Goal: Book appointment/travel/reservation

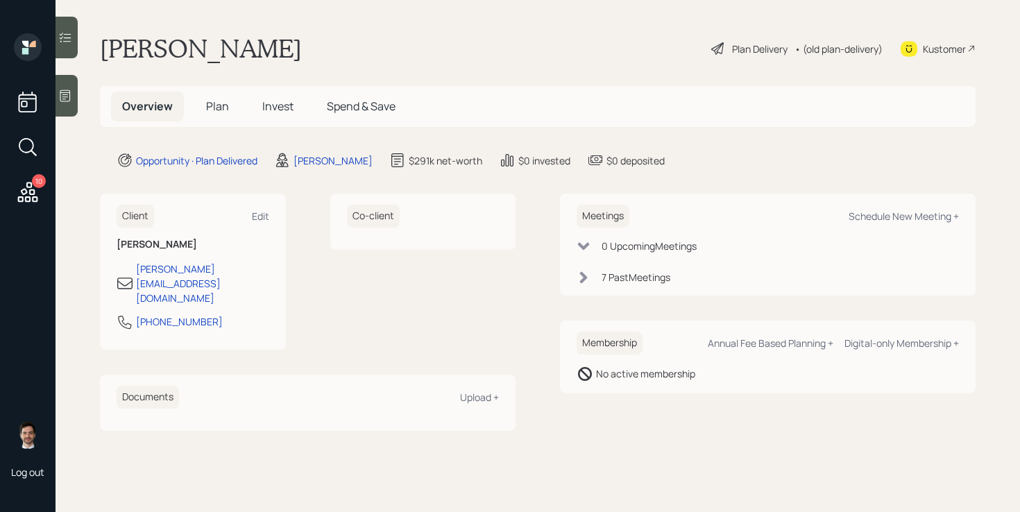
click at [774, 49] on div "Plan Delivery" at bounding box center [760, 49] width 56 height 15
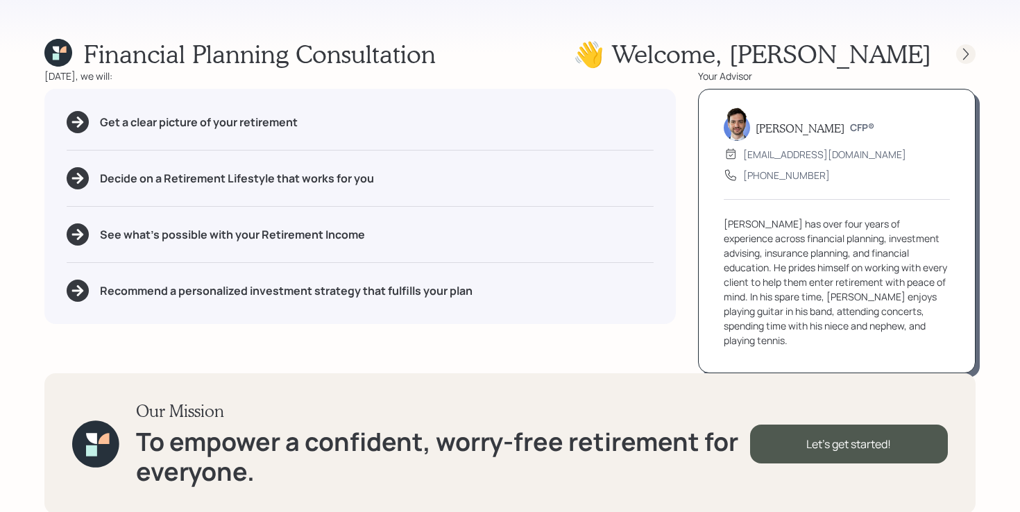
click at [966, 62] on div at bounding box center [966, 53] width 19 height 19
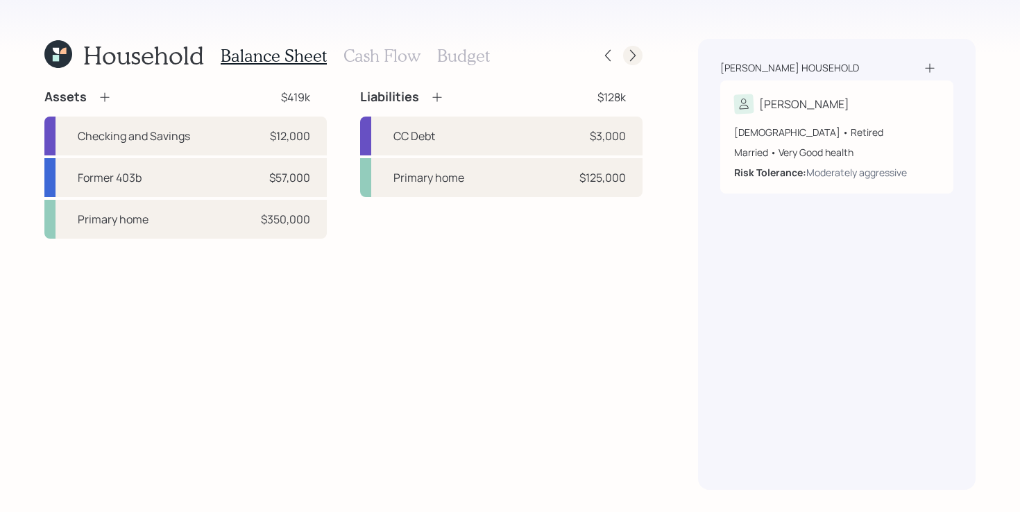
click at [635, 53] on icon at bounding box center [633, 56] width 14 height 14
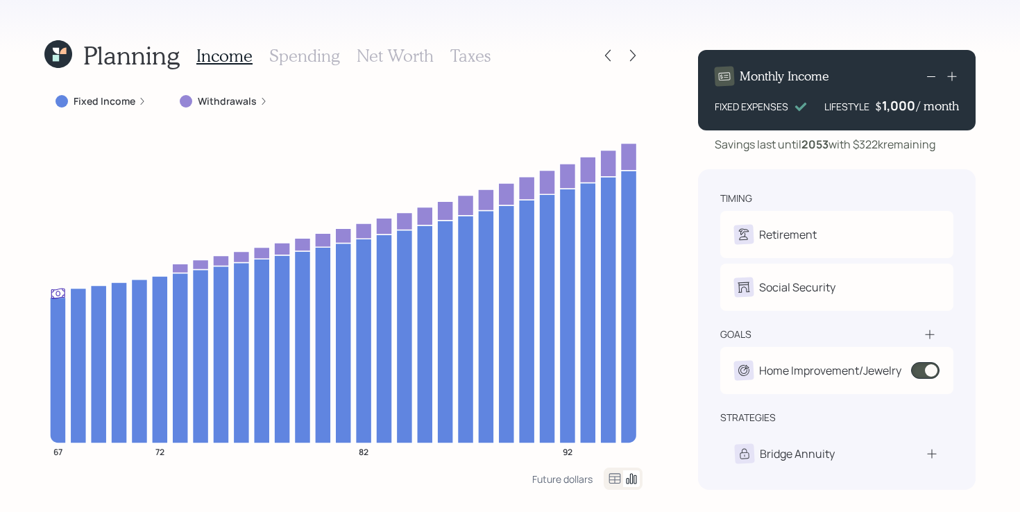
click at [635, 53] on icon at bounding box center [633, 56] width 14 height 14
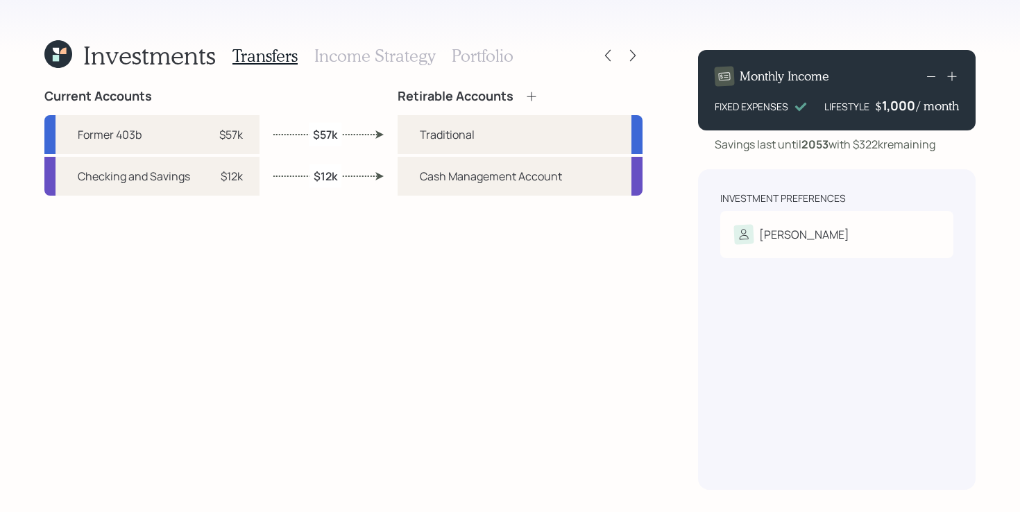
click at [635, 53] on icon at bounding box center [633, 56] width 14 height 14
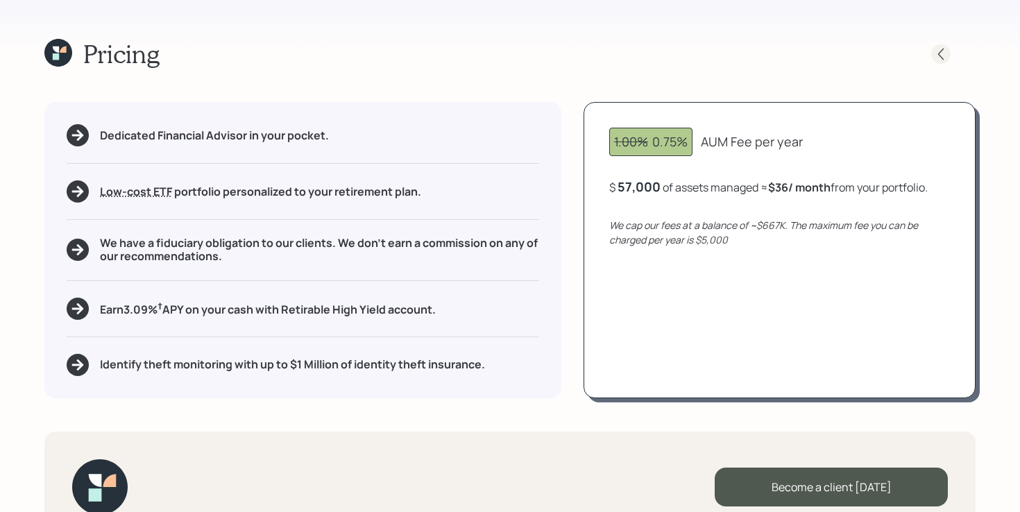
click at [949, 49] on div at bounding box center [941, 53] width 19 height 19
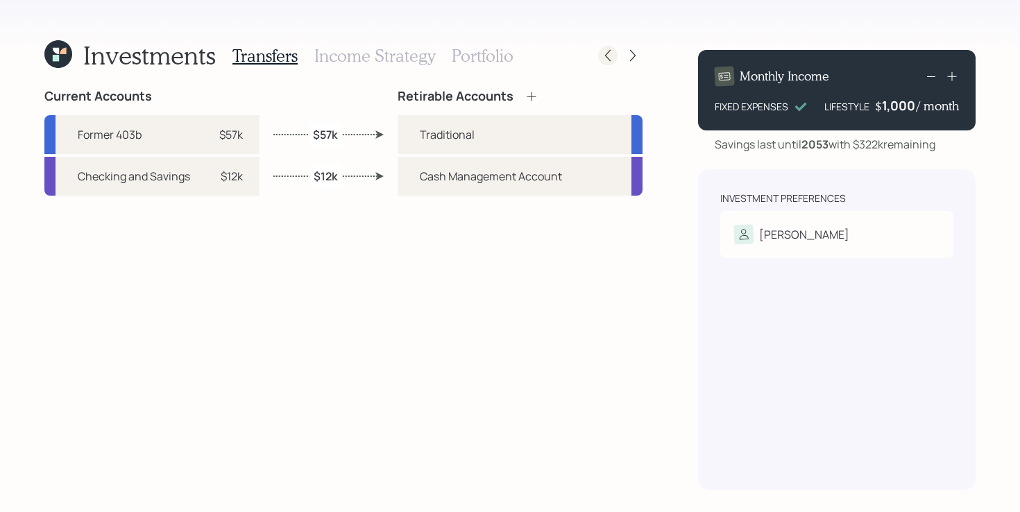
click at [606, 60] on icon at bounding box center [608, 56] width 14 height 14
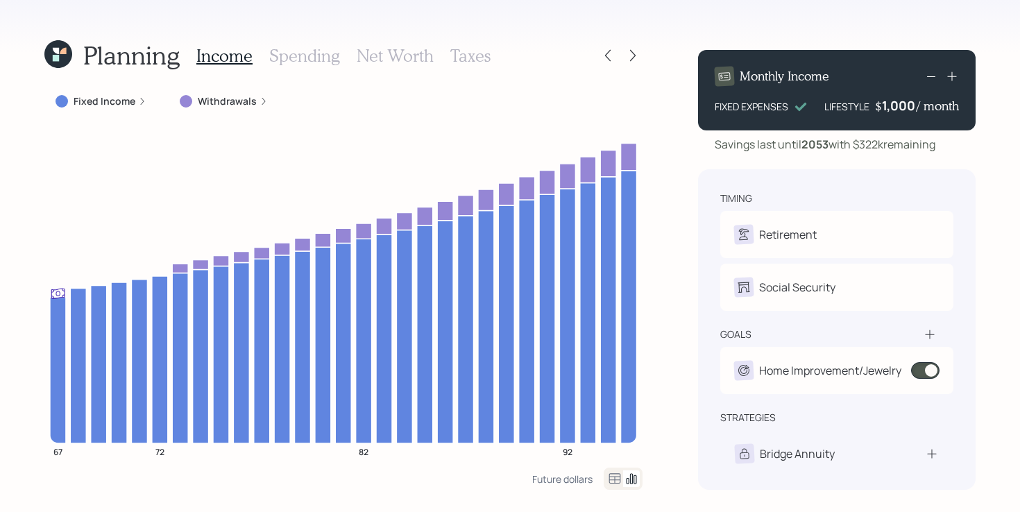
click at [53, 65] on icon at bounding box center [58, 54] width 28 height 28
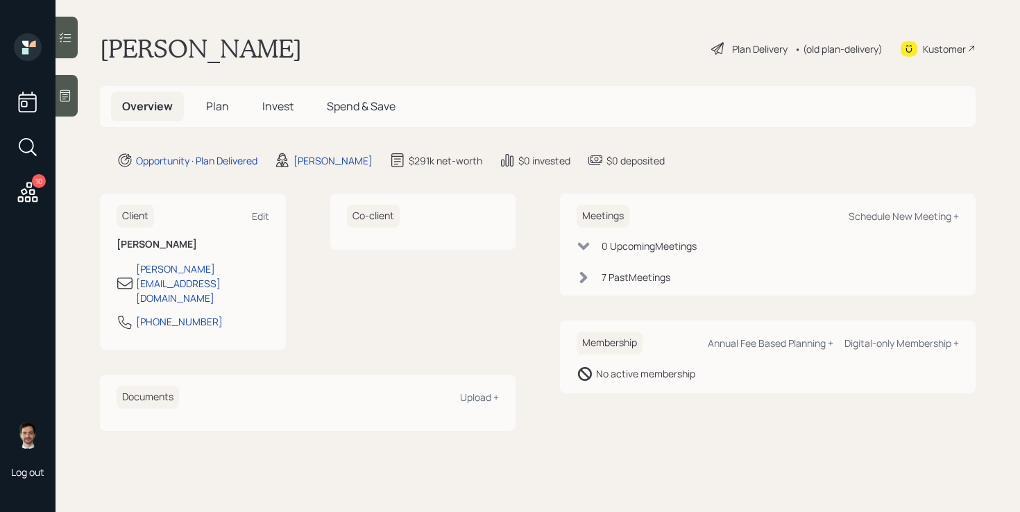
click at [214, 106] on span "Plan" at bounding box center [217, 106] width 23 height 15
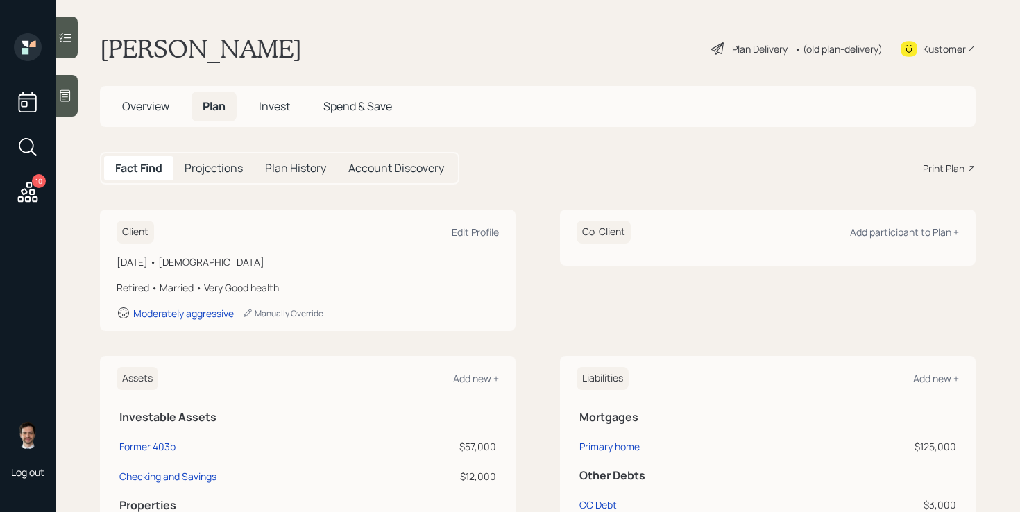
click at [752, 53] on div "Plan Delivery" at bounding box center [760, 49] width 56 height 15
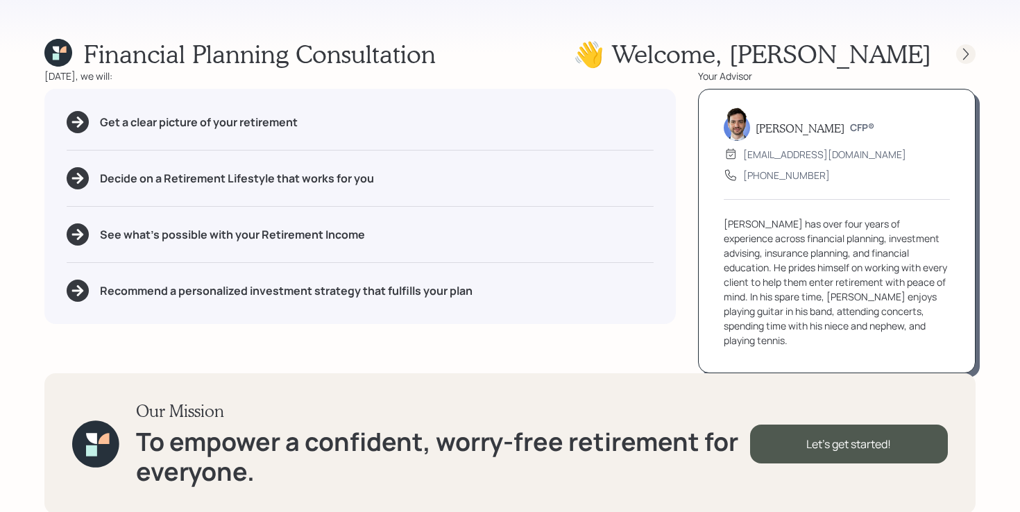
click at [971, 47] on icon at bounding box center [966, 54] width 14 height 14
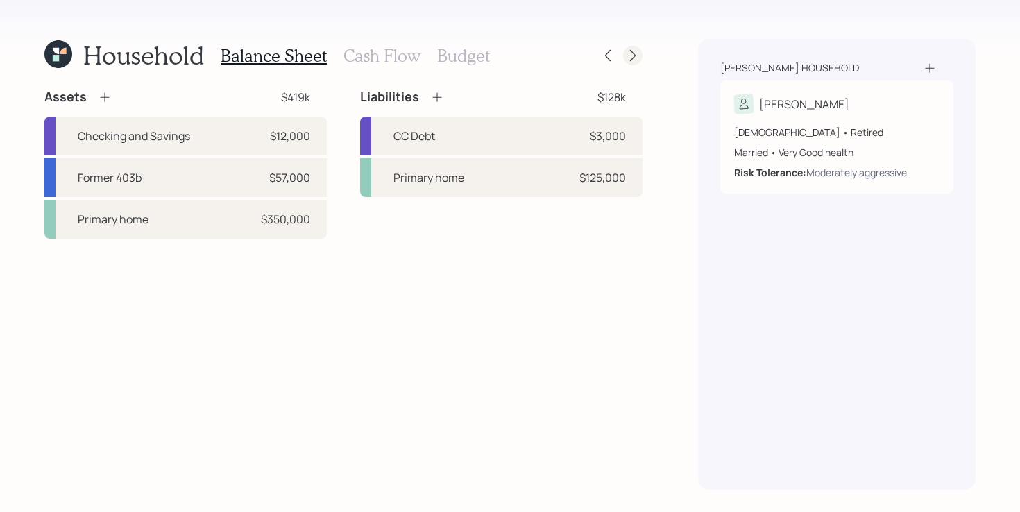
click at [637, 59] on icon at bounding box center [633, 56] width 14 height 14
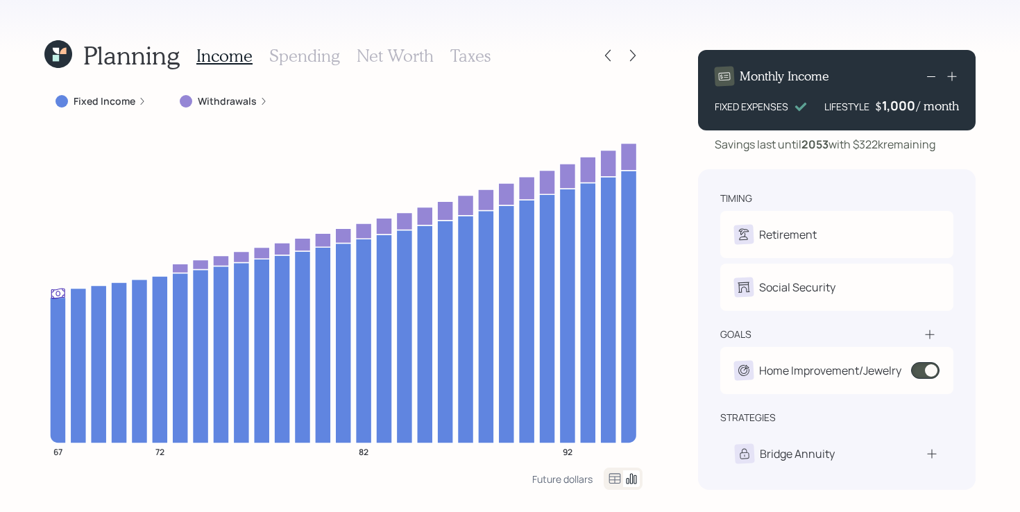
click at [46, 57] on icon at bounding box center [58, 54] width 28 height 28
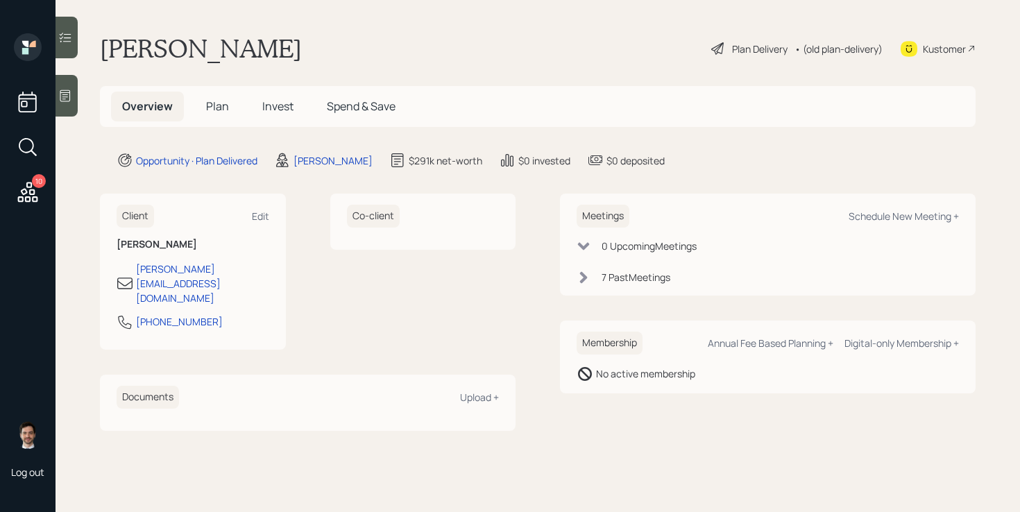
click at [228, 110] on h5 "Plan" at bounding box center [217, 107] width 45 height 30
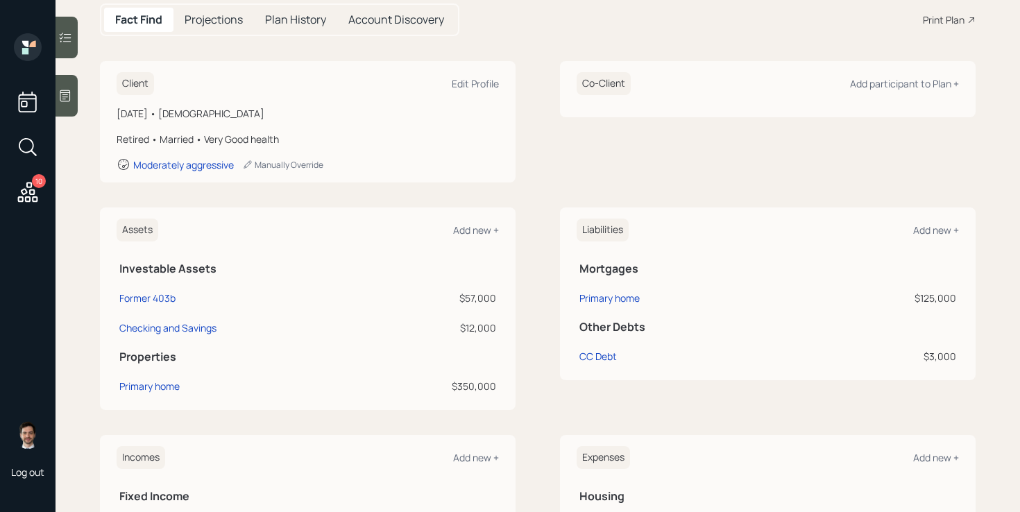
scroll to position [169, 0]
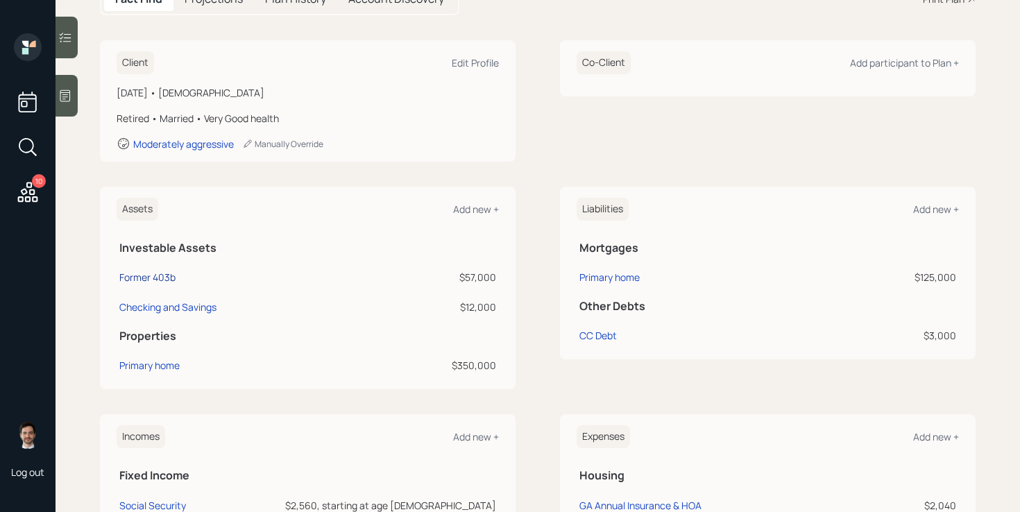
click at [143, 283] on div "Former 403b" at bounding box center [147, 277] width 56 height 15
select select "ira"
select select "balanced"
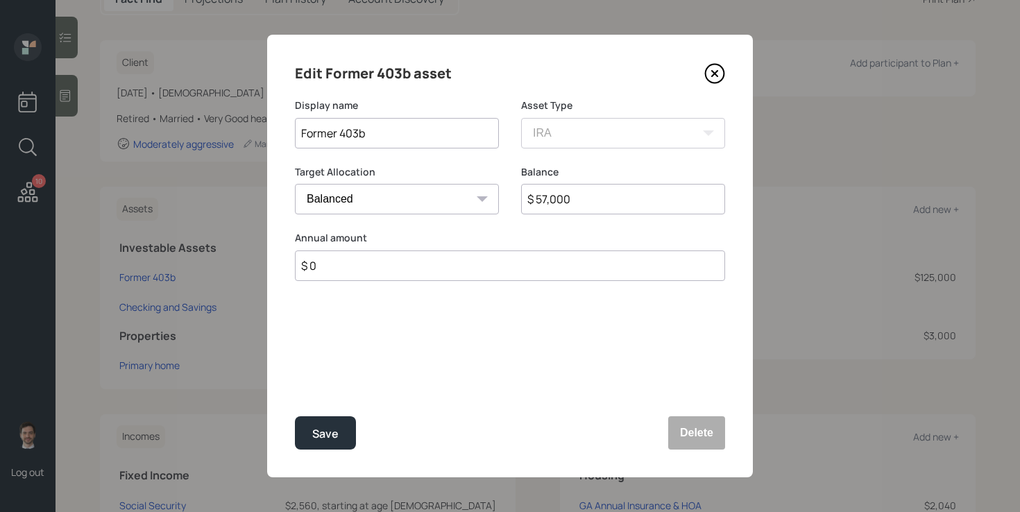
click at [716, 80] on icon at bounding box center [715, 73] width 21 height 21
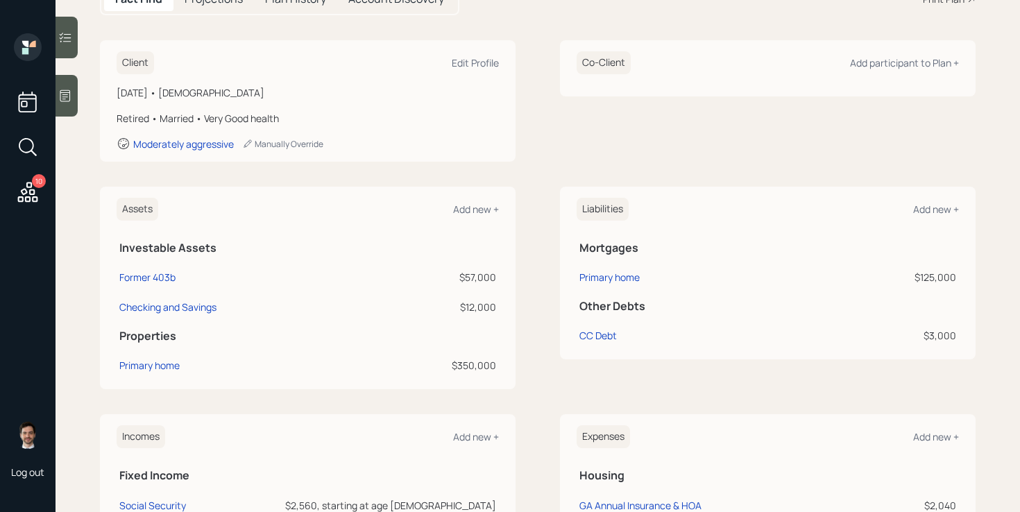
click at [27, 199] on icon at bounding box center [27, 192] width 25 height 25
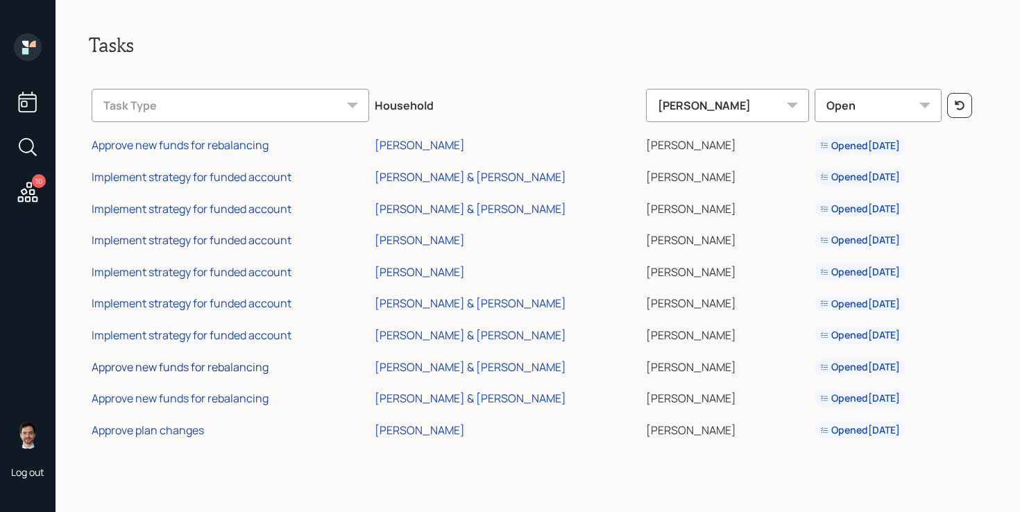
click at [246, 369] on div "Approve new funds for rebalancing" at bounding box center [180, 367] width 177 height 15
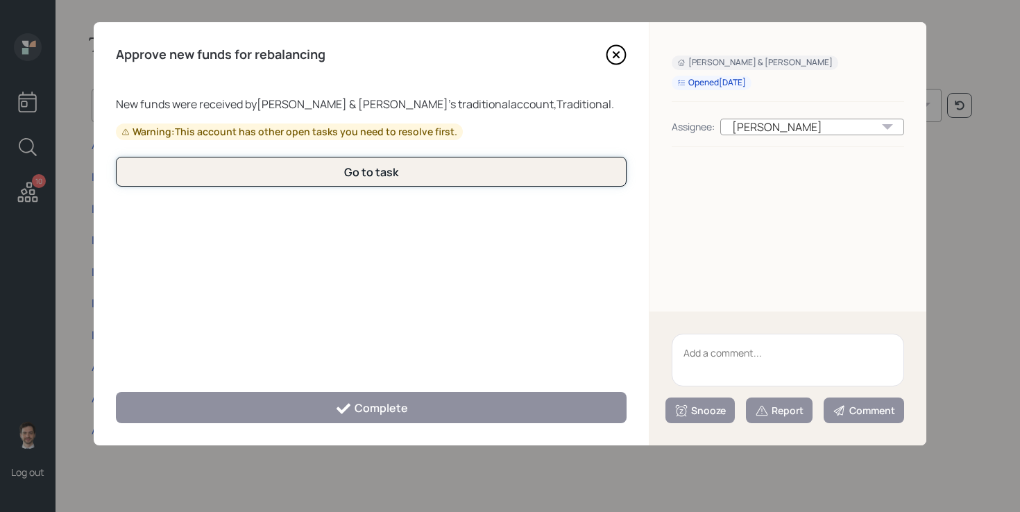
click at [435, 165] on button "Go to task" at bounding box center [371, 172] width 511 height 30
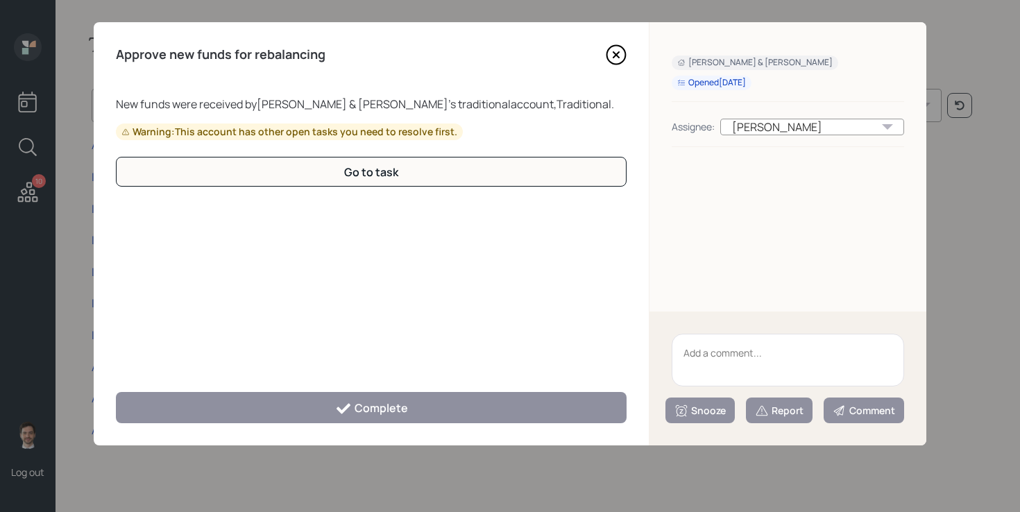
click at [618, 53] on icon at bounding box center [617, 55] width 6 height 6
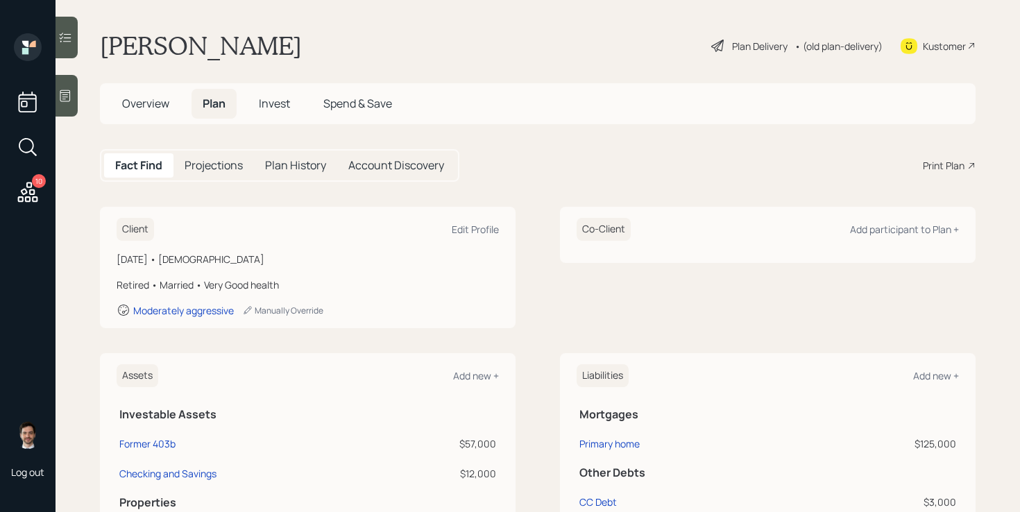
scroll to position [2, 0]
click at [746, 48] on div "Plan Delivery" at bounding box center [760, 47] width 56 height 15
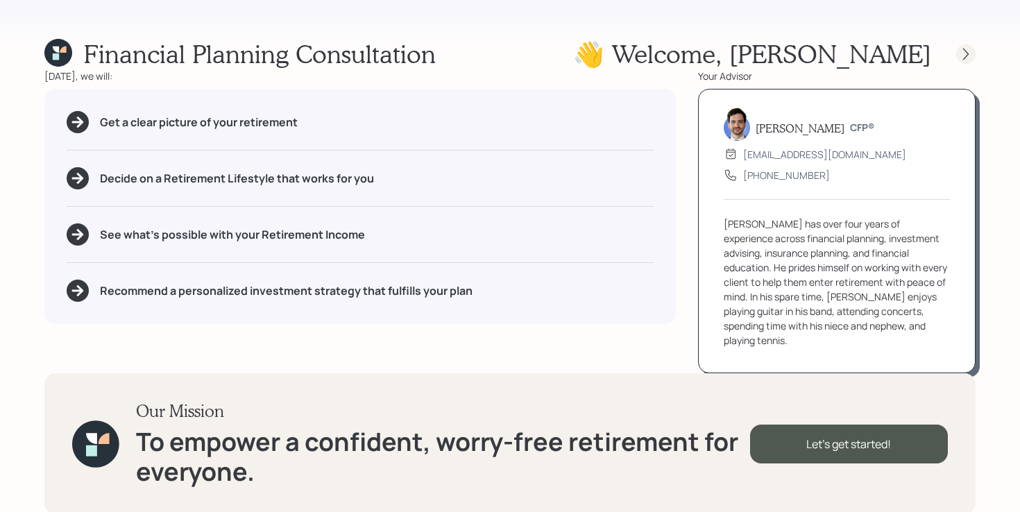
click at [972, 47] on icon at bounding box center [966, 54] width 14 height 14
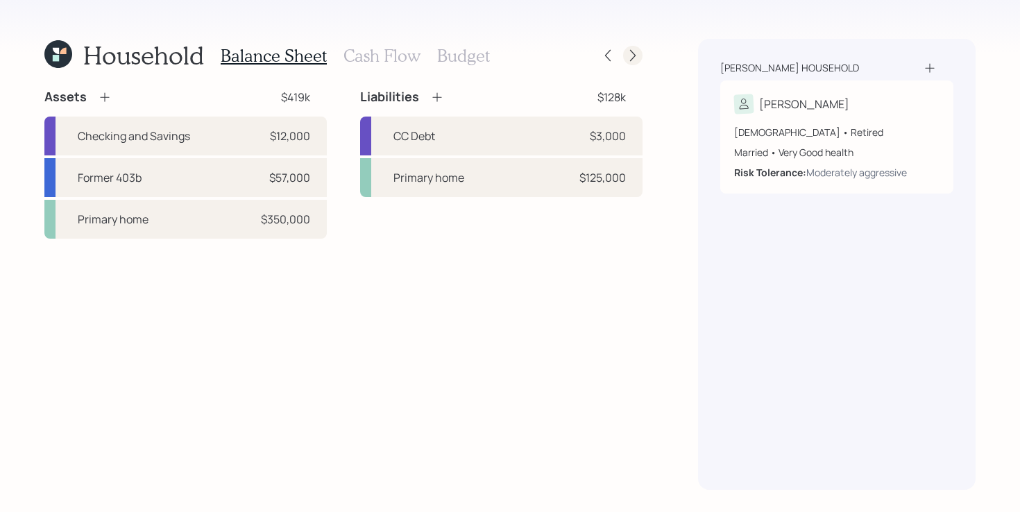
click at [628, 56] on icon at bounding box center [633, 56] width 14 height 14
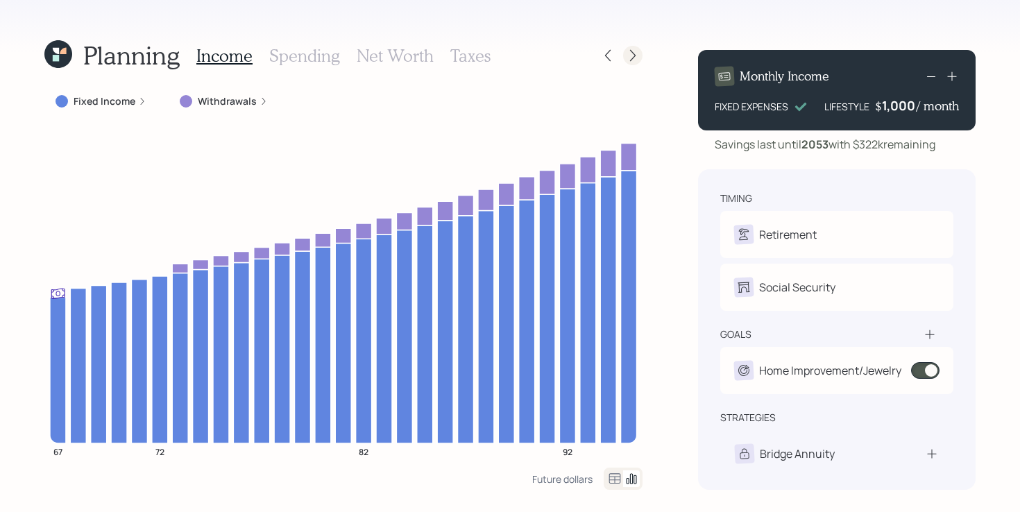
click at [632, 58] on icon at bounding box center [633, 56] width 14 height 14
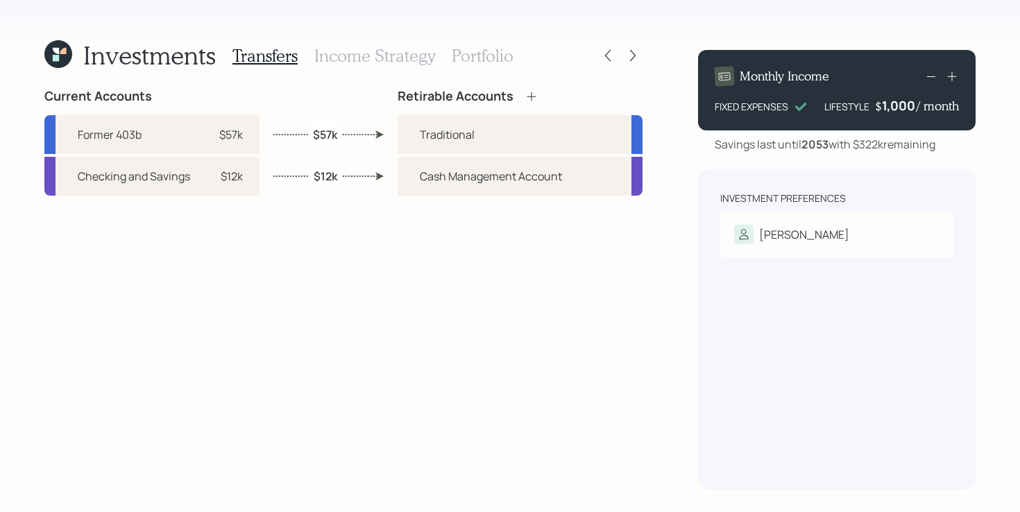
click at [473, 56] on h3 "Portfolio" at bounding box center [483, 56] width 62 height 20
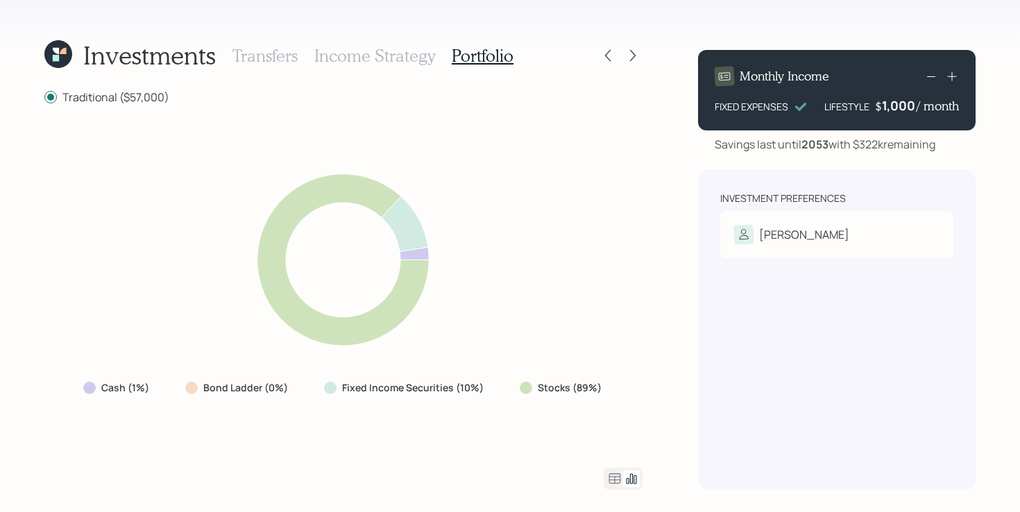
click at [612, 486] on icon at bounding box center [615, 479] width 17 height 17
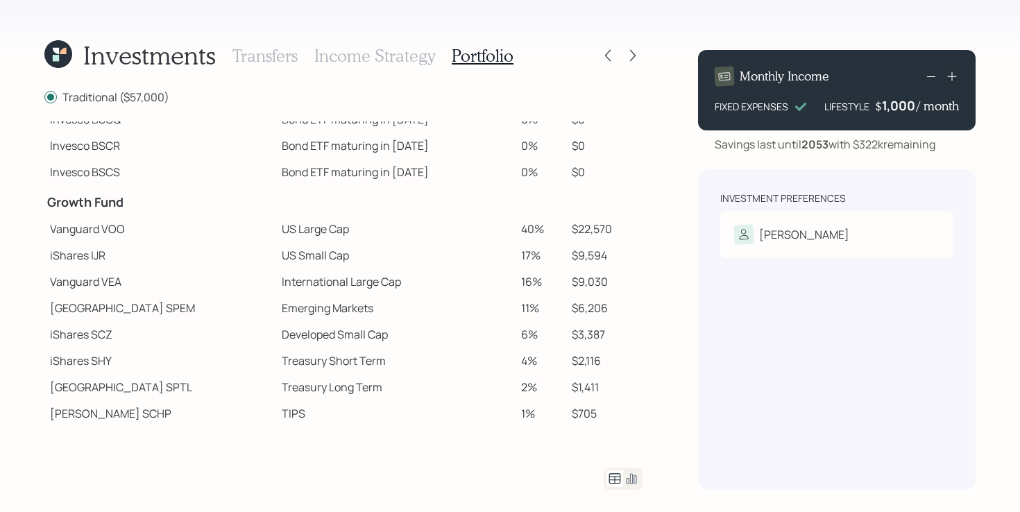
scroll to position [179, 0]
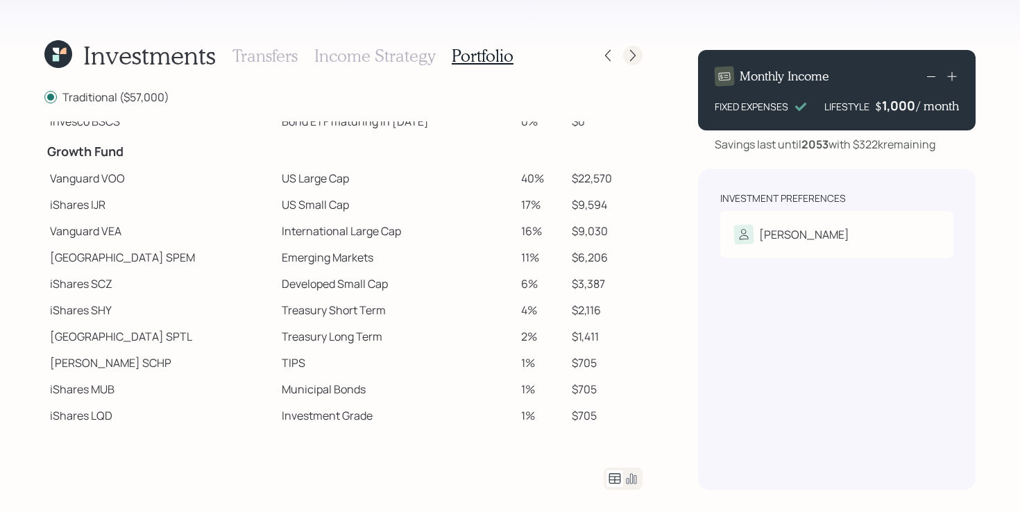
click at [630, 62] on div at bounding box center [632, 55] width 19 height 19
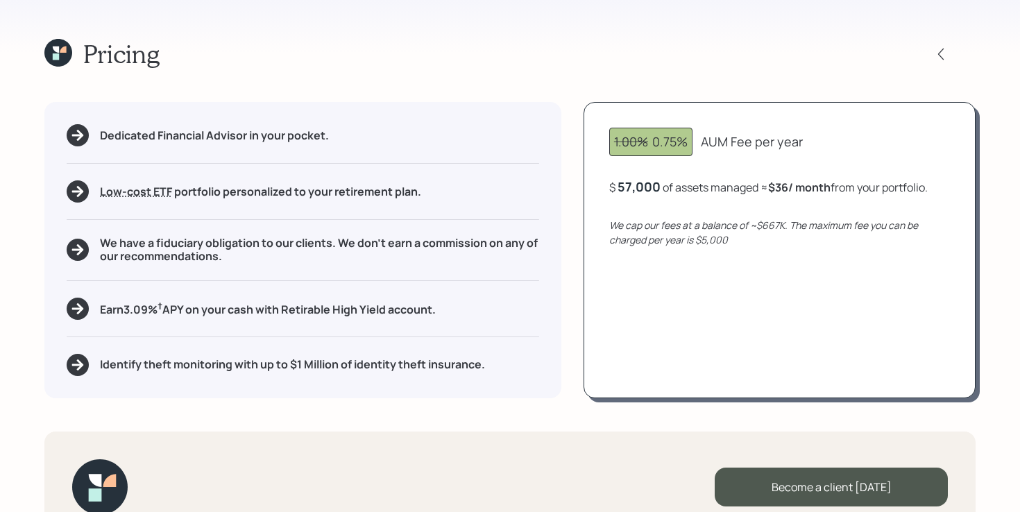
click at [55, 58] on icon at bounding box center [56, 56] width 6 height 6
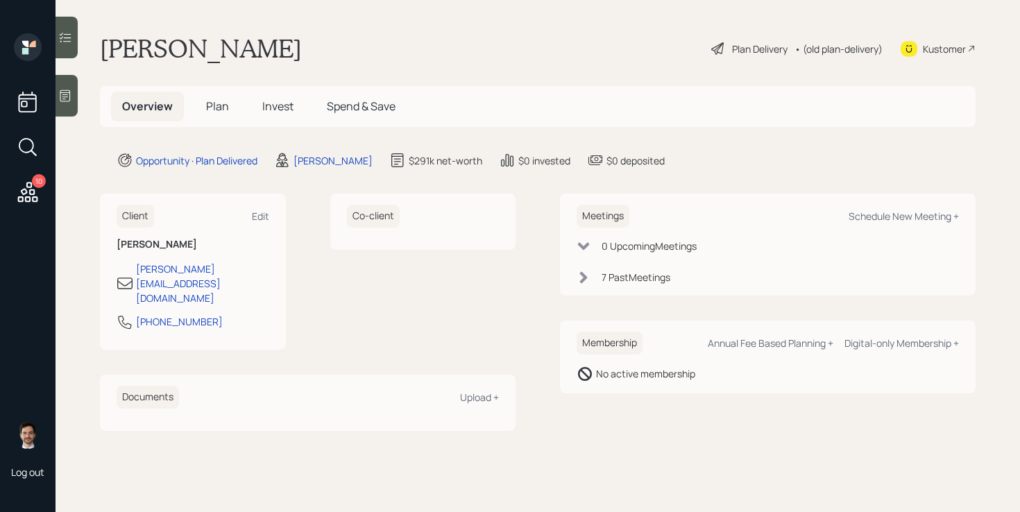
click at [208, 111] on span "Plan" at bounding box center [217, 106] width 23 height 15
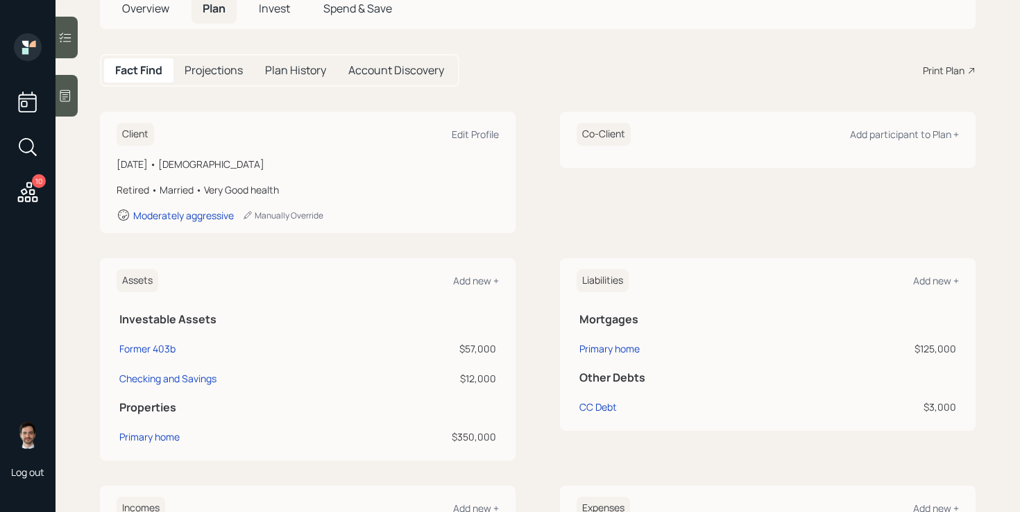
scroll to position [99, 0]
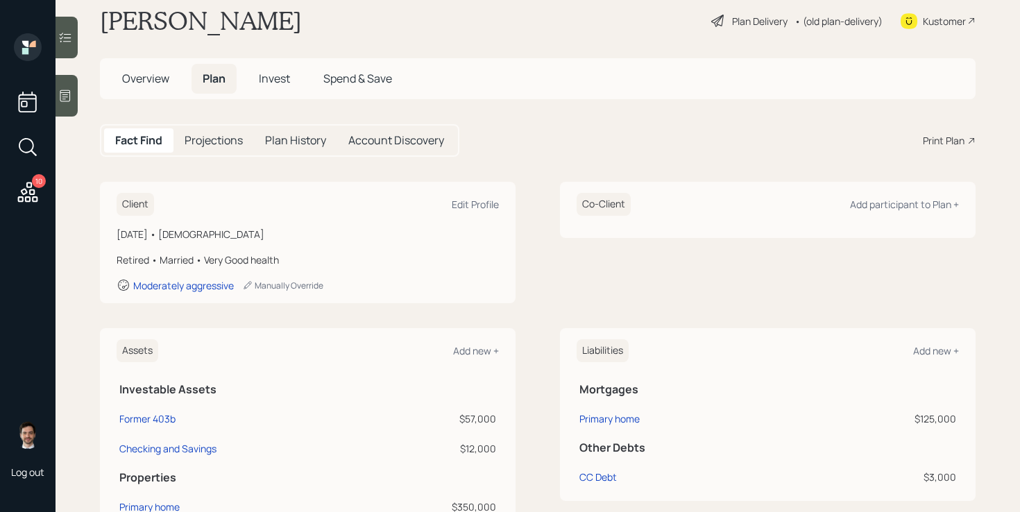
scroll to position [29, 0]
click at [543, 153] on div "Fact Find Projections Plan History Account Discovery Print Plan" at bounding box center [538, 139] width 876 height 33
click at [535, 198] on div "Client Edit Profile [DATE] • [DEMOGRAPHIC_DATA] Retired • Married • Very Good h…" at bounding box center [538, 240] width 876 height 121
click at [535, 131] on div "Fact Find Projections Plan History Account Discovery Print Plan" at bounding box center [538, 139] width 876 height 33
click at [531, 131] on div "Fact Find Projections Plan History Account Discovery Print Plan" at bounding box center [538, 139] width 876 height 33
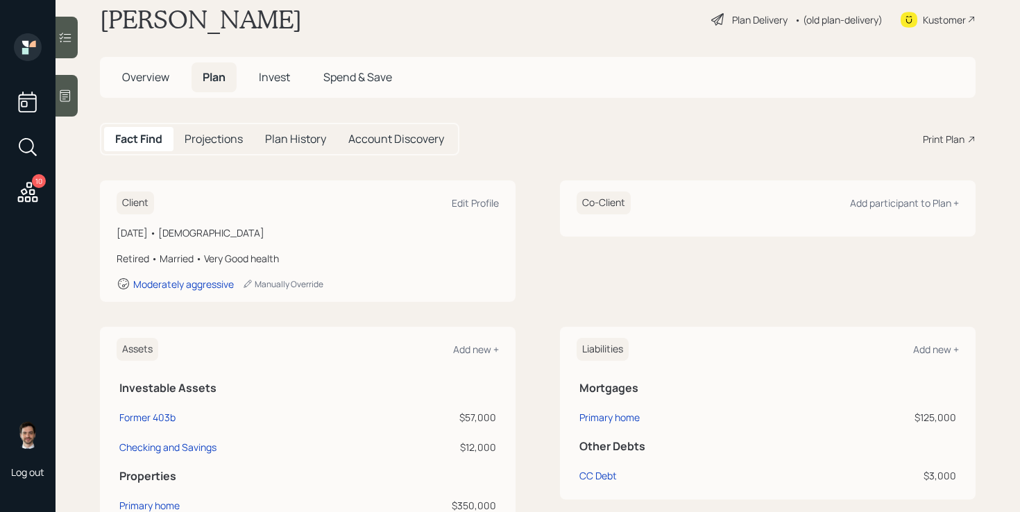
click at [532, 201] on div "Client Edit Profile [DATE] • [DEMOGRAPHIC_DATA] Retired • Married • Very Good h…" at bounding box center [538, 240] width 876 height 121
click at [533, 201] on div "Client Edit Profile [DATE] • [DEMOGRAPHIC_DATA] Retired • Married • Very Good h…" at bounding box center [538, 240] width 876 height 121
click at [703, 146] on div "Fact Find Projections Plan History Account Discovery Print Plan" at bounding box center [538, 139] width 876 height 33
drag, startPoint x: 791, startPoint y: 269, endPoint x: 791, endPoint y: 292, distance: 23.6
click at [791, 292] on div "Co-Client Add participant to Plan +" at bounding box center [768, 240] width 416 height 121
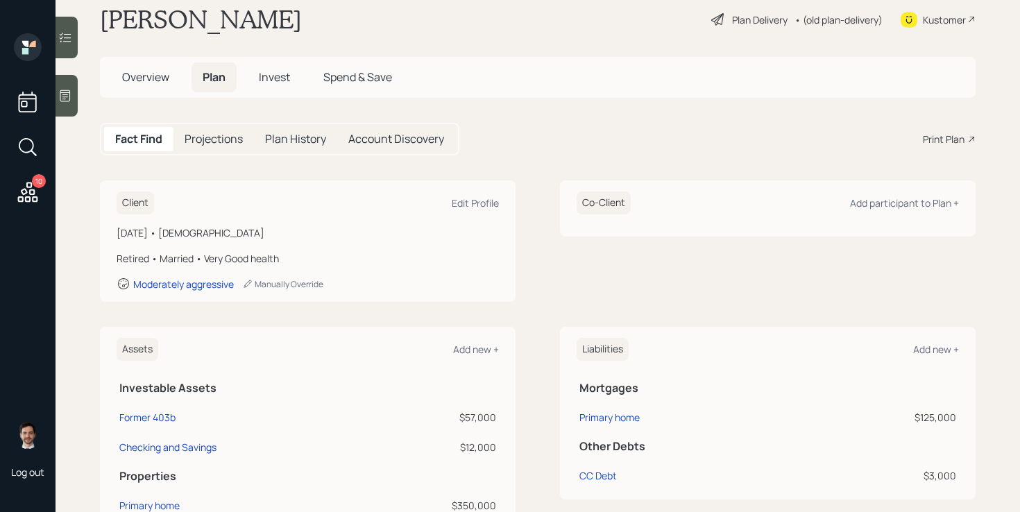
click at [732, 21] on div "Plan Delivery" at bounding box center [760, 19] width 56 height 15
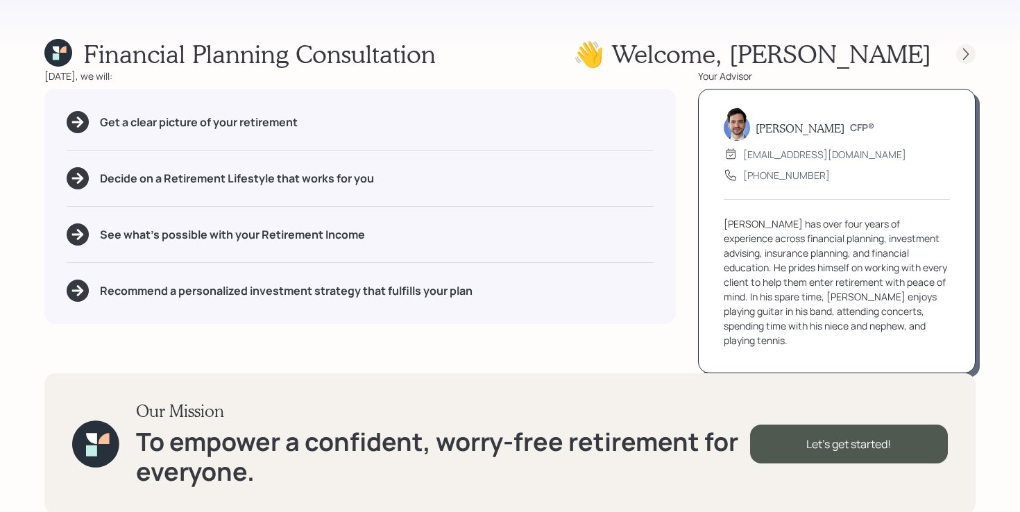
click at [966, 55] on icon at bounding box center [966, 54] width 14 height 14
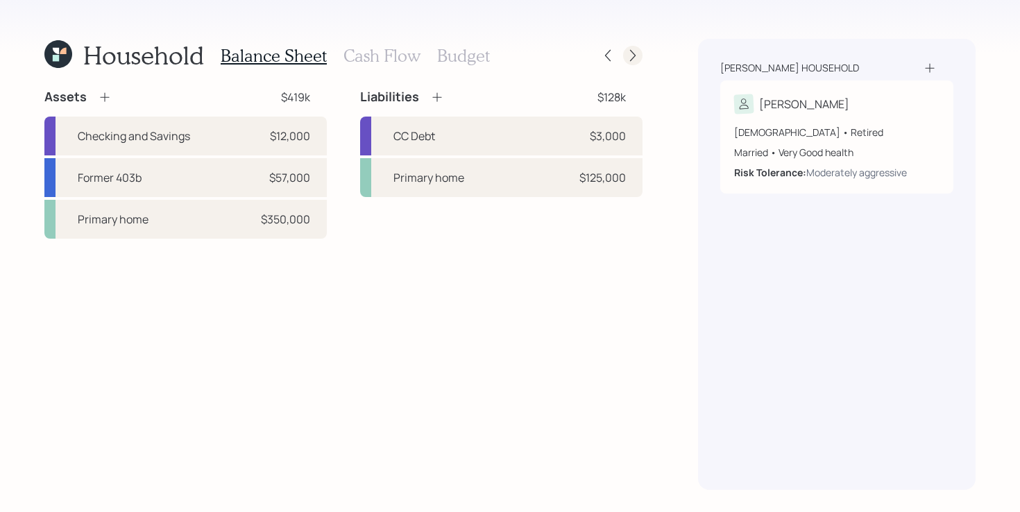
click at [632, 55] on icon at bounding box center [633, 56] width 14 height 14
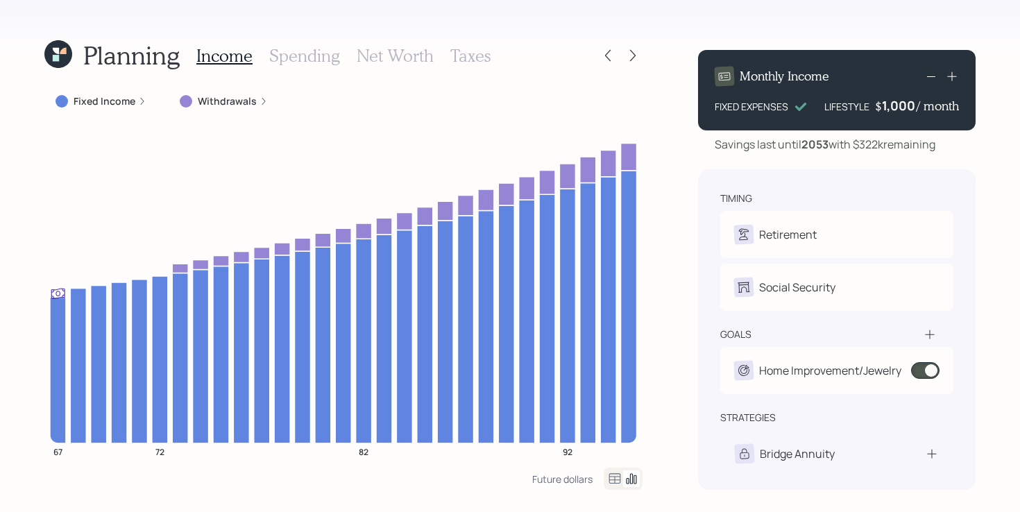
click at [54, 62] on icon at bounding box center [58, 54] width 28 height 28
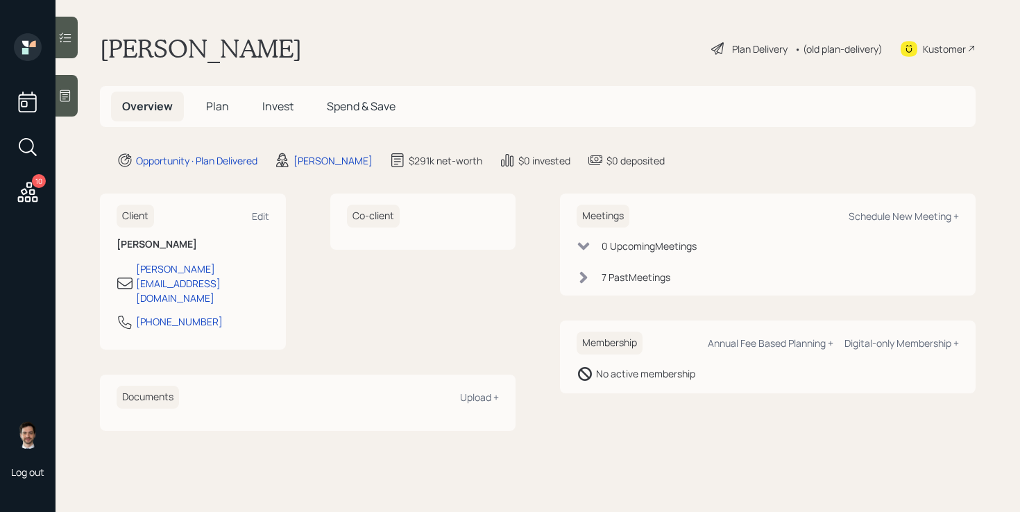
click at [210, 104] on span "Plan" at bounding box center [217, 106] width 23 height 15
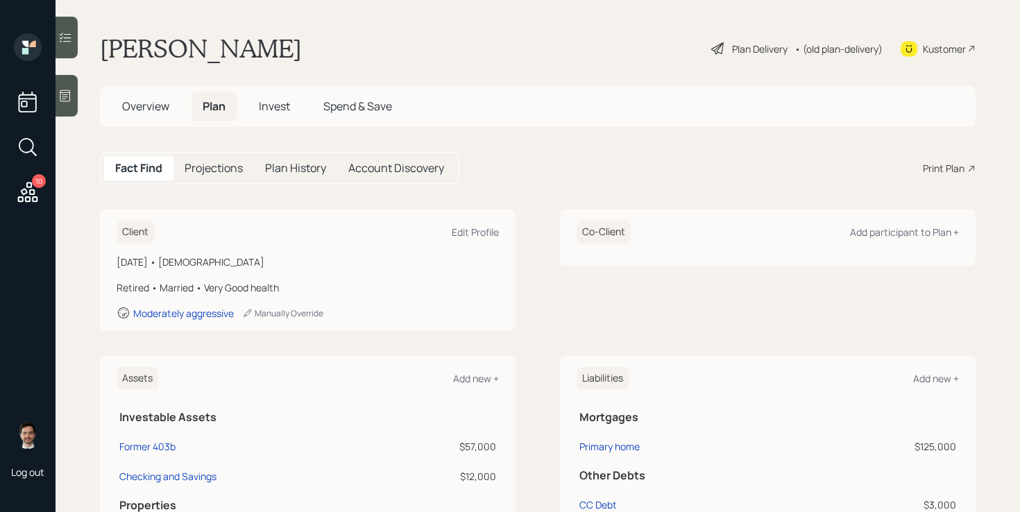
click at [525, 246] on div "Client Edit Profile [DATE] • [DEMOGRAPHIC_DATA] Retired • Married • Very Good h…" at bounding box center [538, 270] width 876 height 121
click at [743, 51] on div "Plan Delivery" at bounding box center [760, 49] width 56 height 15
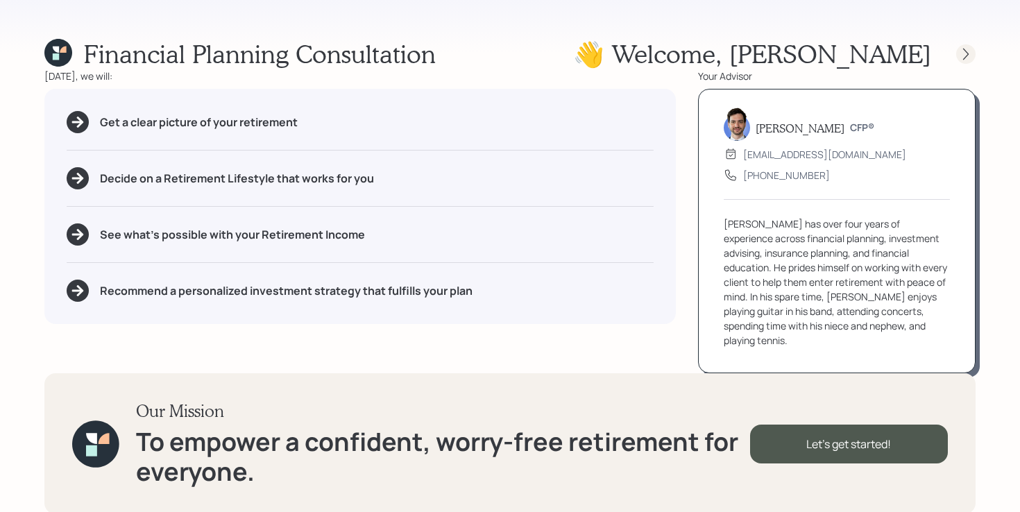
click at [972, 53] on icon at bounding box center [966, 54] width 14 height 14
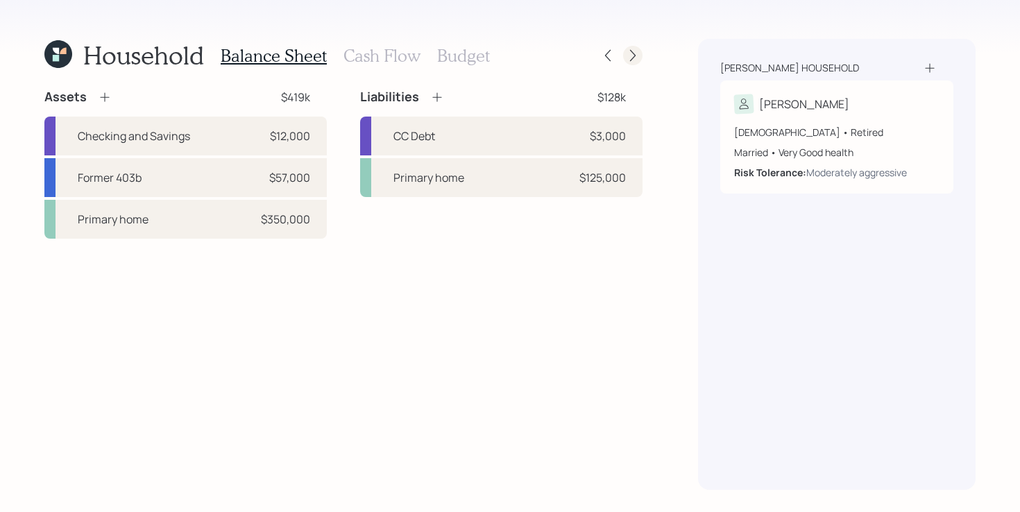
click at [634, 58] on icon at bounding box center [633, 56] width 14 height 14
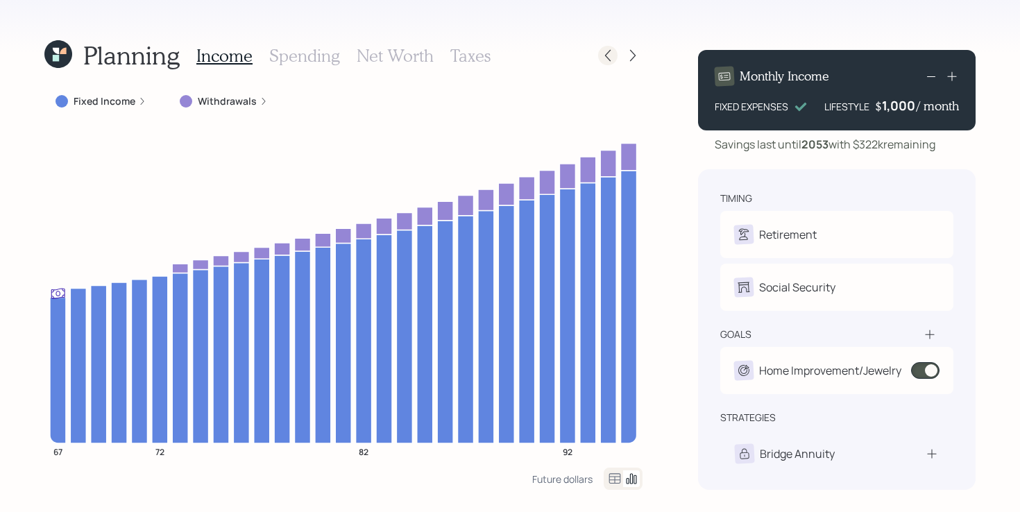
click at [612, 52] on icon at bounding box center [608, 56] width 14 height 14
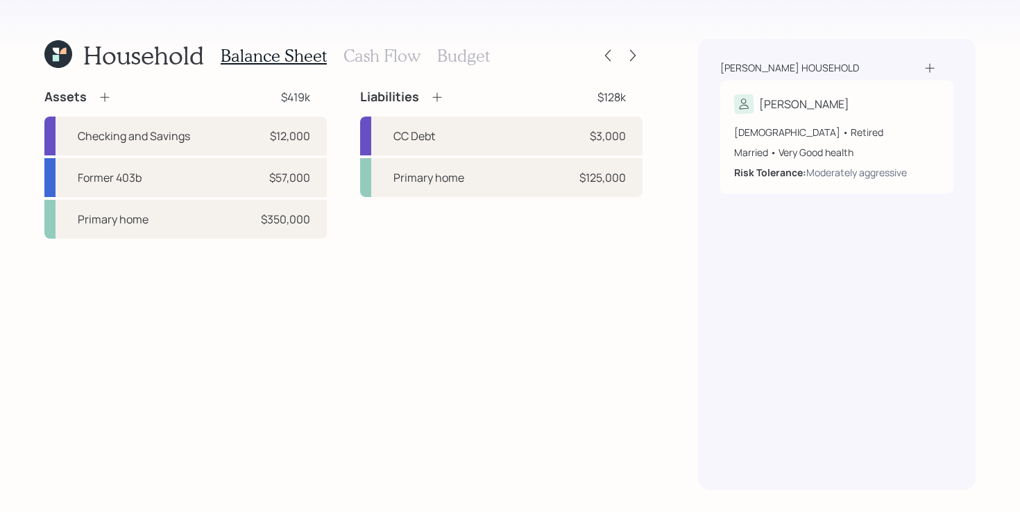
click at [60, 58] on icon at bounding box center [58, 54] width 28 height 28
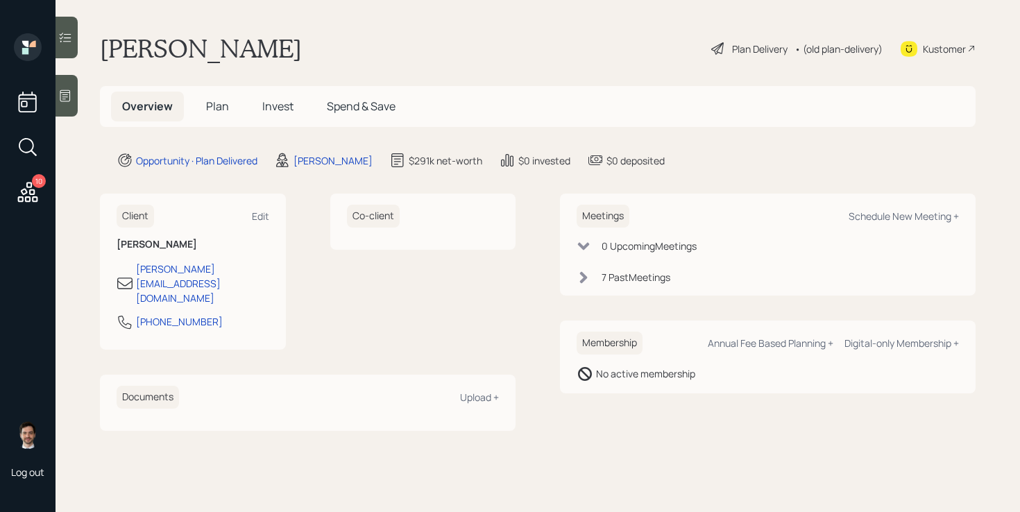
click at [745, 51] on div "Plan Delivery" at bounding box center [760, 49] width 56 height 15
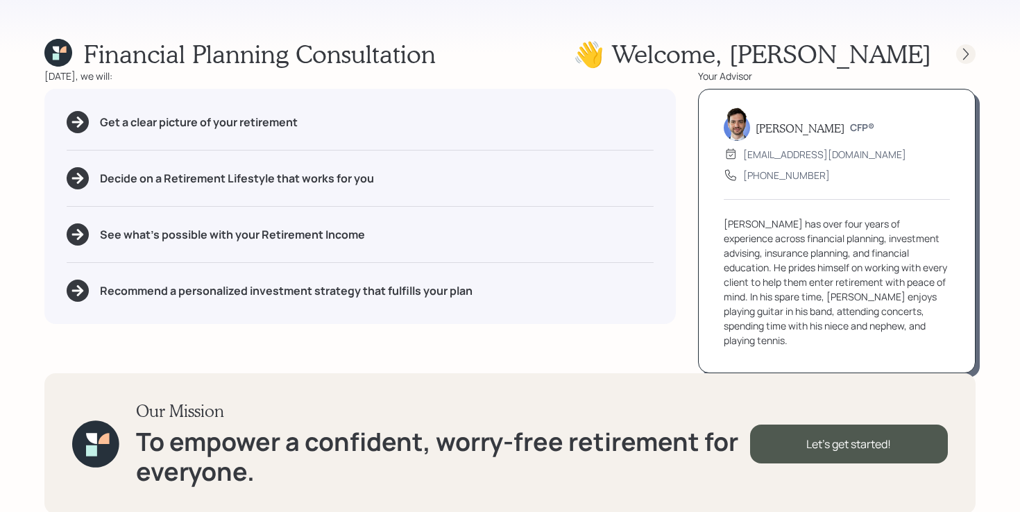
click at [966, 56] on icon at bounding box center [966, 54] width 6 height 12
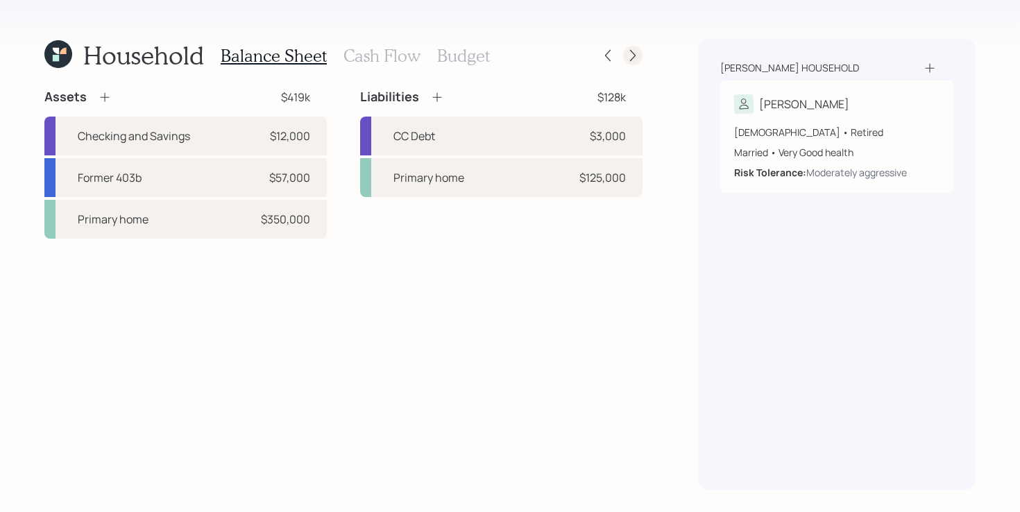
click at [636, 56] on icon at bounding box center [633, 56] width 14 height 14
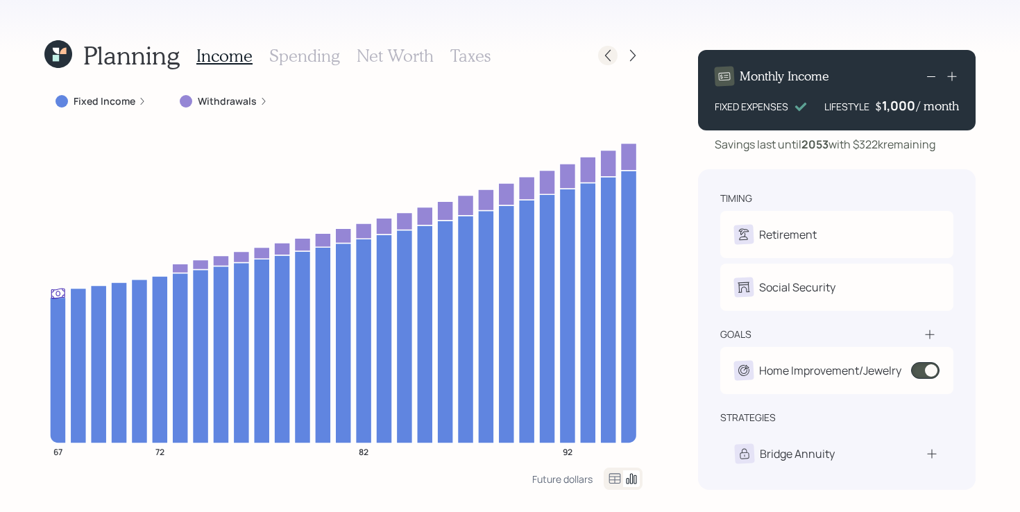
click at [598, 50] on div at bounding box center [620, 55] width 44 height 19
click at [601, 55] on icon at bounding box center [608, 56] width 14 height 14
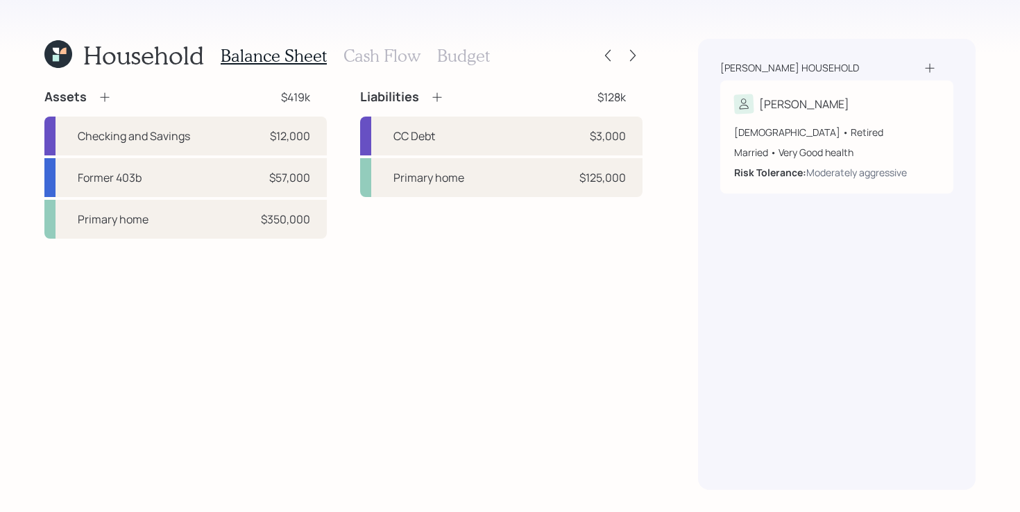
click at [367, 54] on h3 "Cash Flow" at bounding box center [382, 56] width 77 height 20
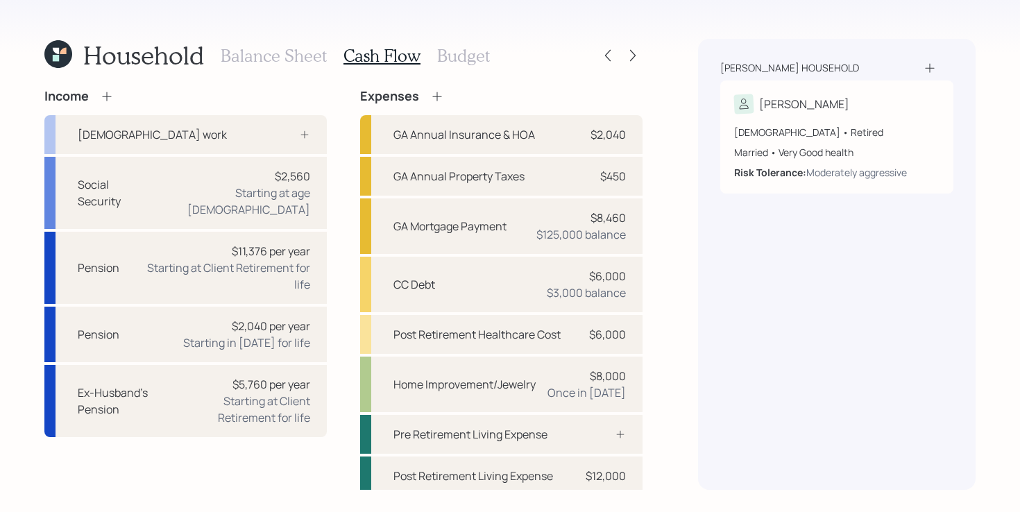
click at [58, 60] on icon at bounding box center [56, 58] width 6 height 6
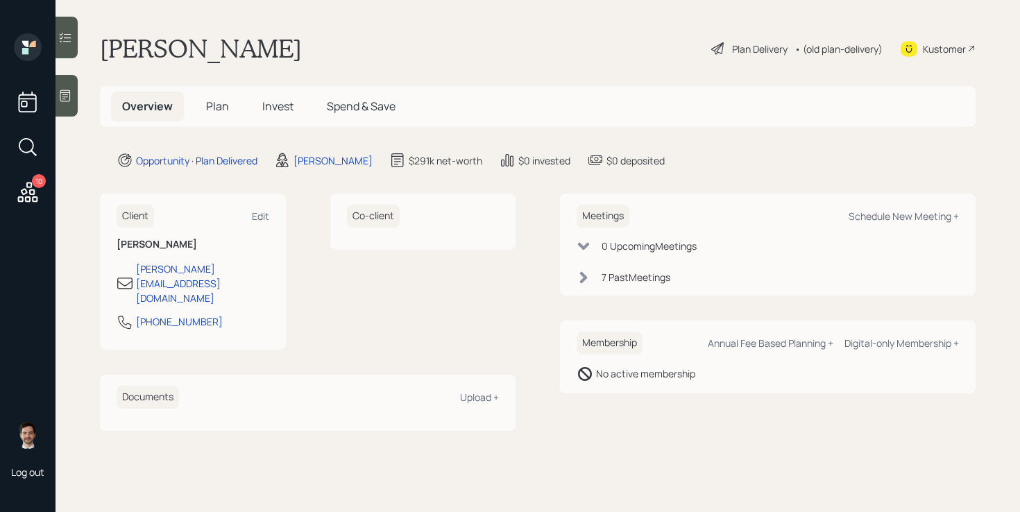
click at [224, 108] on span "Plan" at bounding box center [217, 106] width 23 height 15
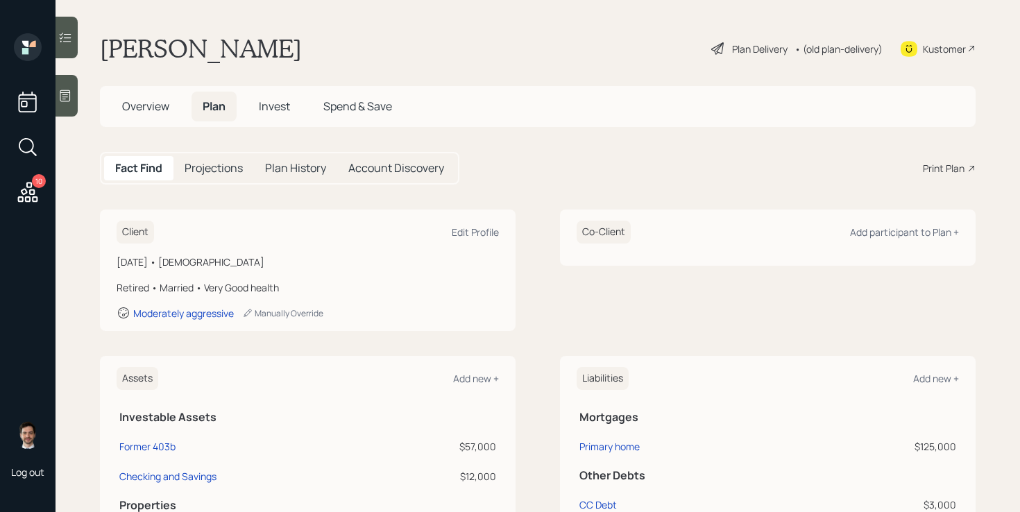
click at [138, 109] on span "Overview" at bounding box center [145, 106] width 47 height 15
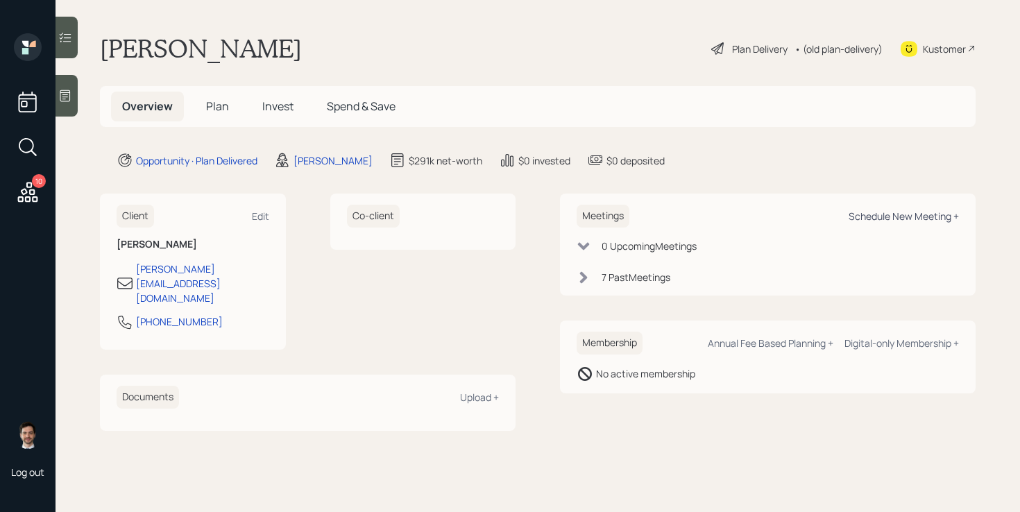
click at [907, 215] on div "Schedule New Meeting +" at bounding box center [904, 216] width 110 height 13
select select "ef6b64e1-8f62-4a74-b865-a7df4b35b836"
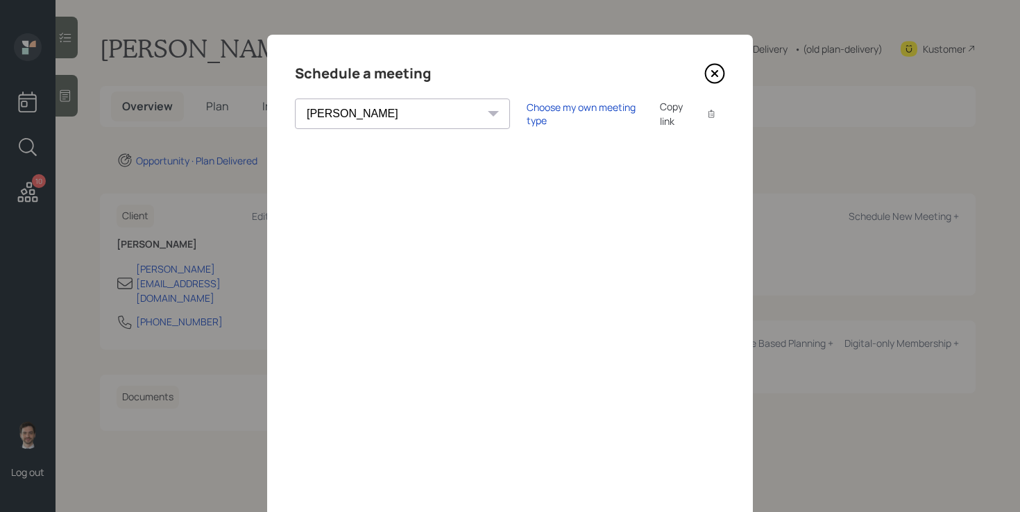
click at [725, 68] on icon at bounding box center [715, 73] width 21 height 21
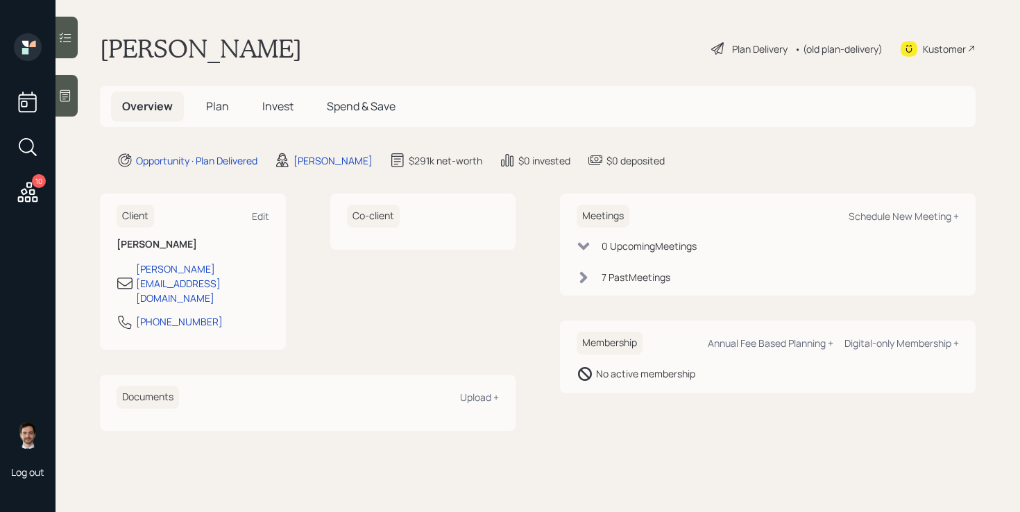
click at [892, 223] on div "Meetings Schedule New Meeting +" at bounding box center [768, 216] width 382 height 23
click at [888, 219] on div "Schedule New Meeting +" at bounding box center [904, 216] width 110 height 13
select select "ef6b64e1-8f62-4a74-b865-a7df4b35b836"
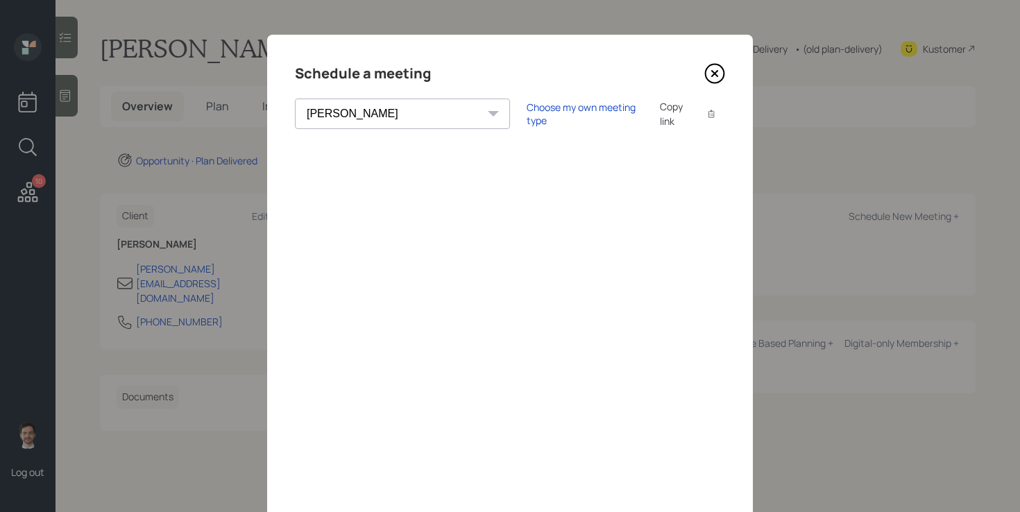
scroll to position [60, 0]
